Goal: Information Seeking & Learning: Learn about a topic

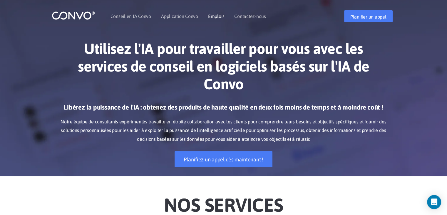
click at [213, 19] on li "Emplois" at bounding box center [216, 16] width 16 height 25
click at [214, 16] on font "Emplois" at bounding box center [216, 16] width 16 height 5
